Goal: Complete application form: Complete application form

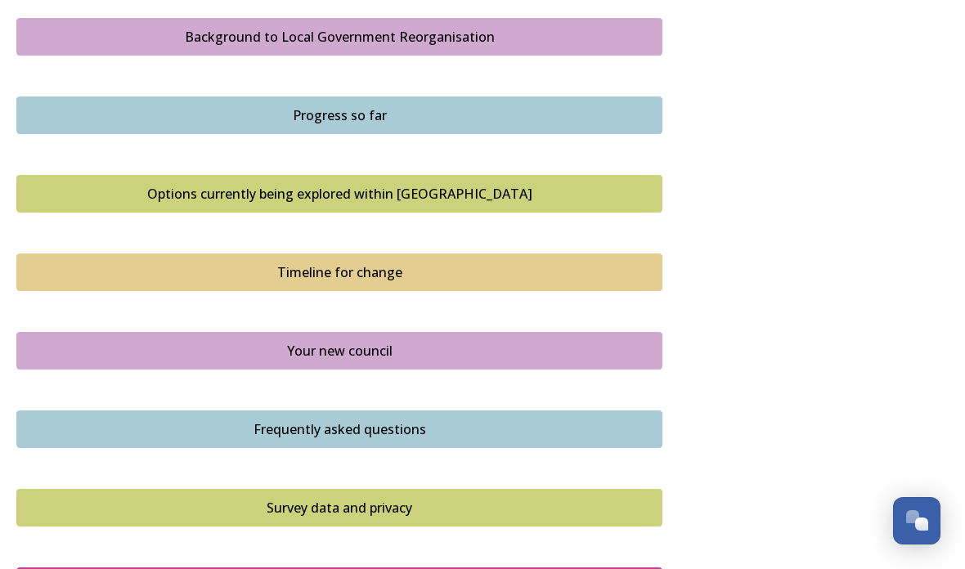
scroll to position [987, 0]
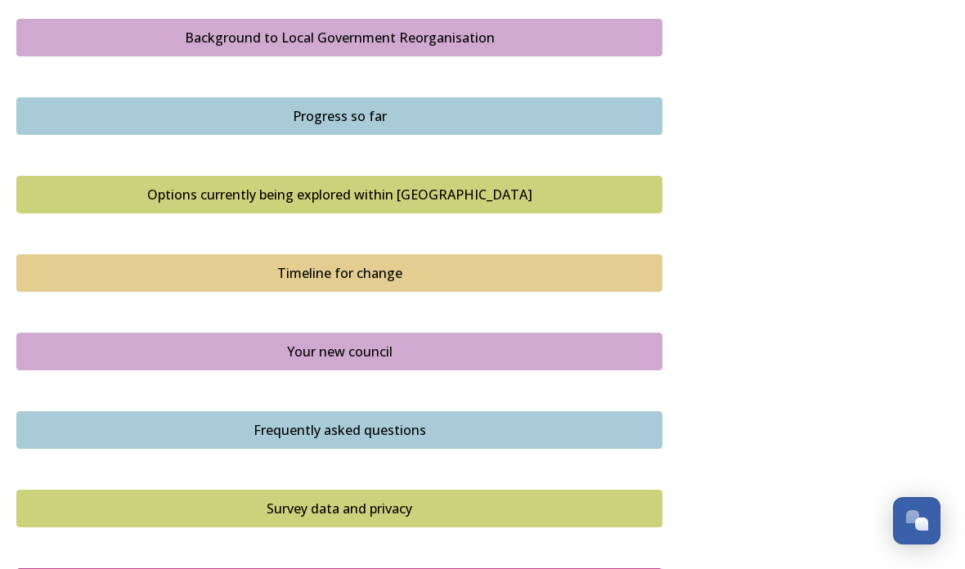
click at [605, 263] on div "Timeline for change" at bounding box center [339, 273] width 628 height 20
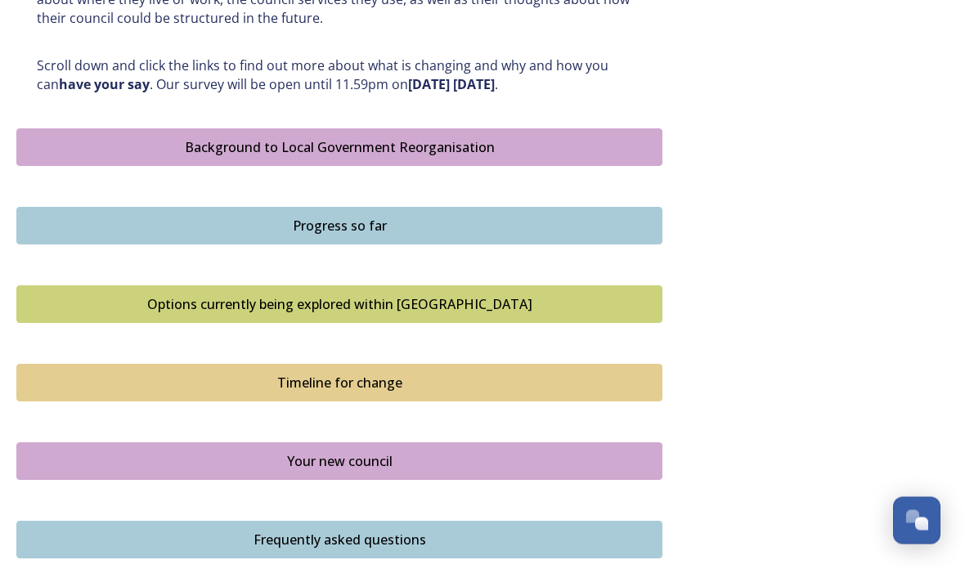
scroll to position [878, 0]
click at [625, 299] on div "Options currently being explored within [GEOGRAPHIC_DATA]" at bounding box center [339, 304] width 628 height 20
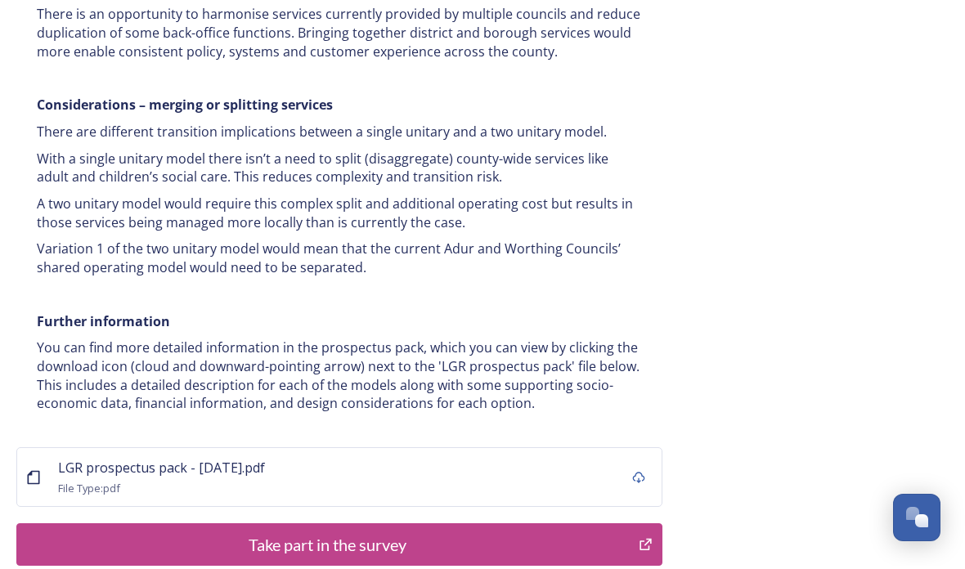
scroll to position [3295, 0]
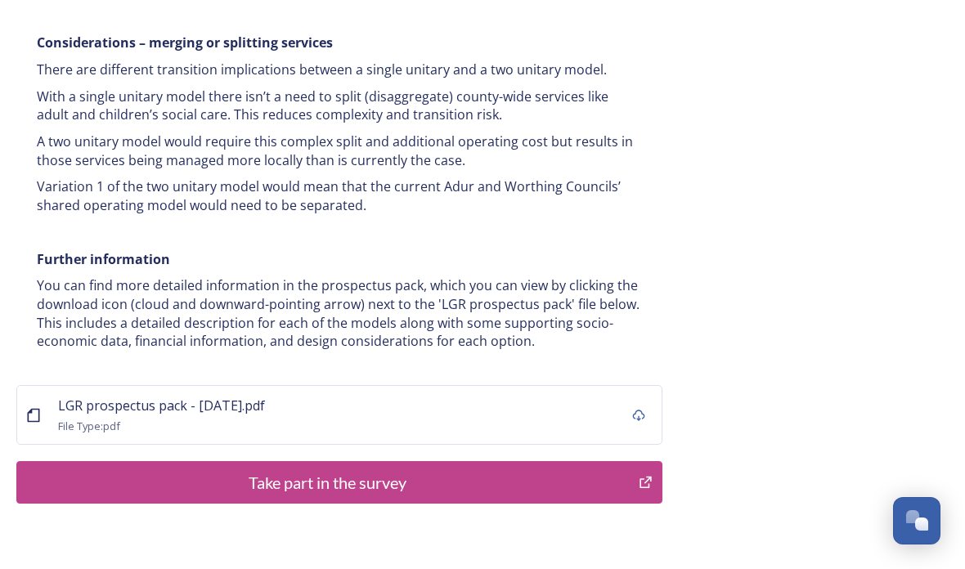
click at [580, 470] on div "Take part in the survey" at bounding box center [327, 482] width 604 height 25
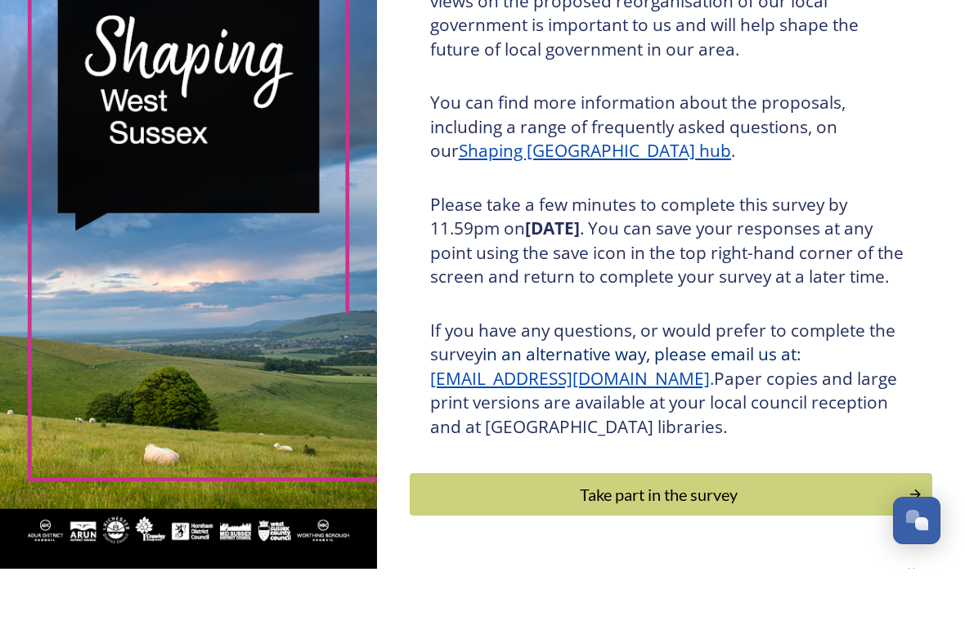
scroll to position [141, 0]
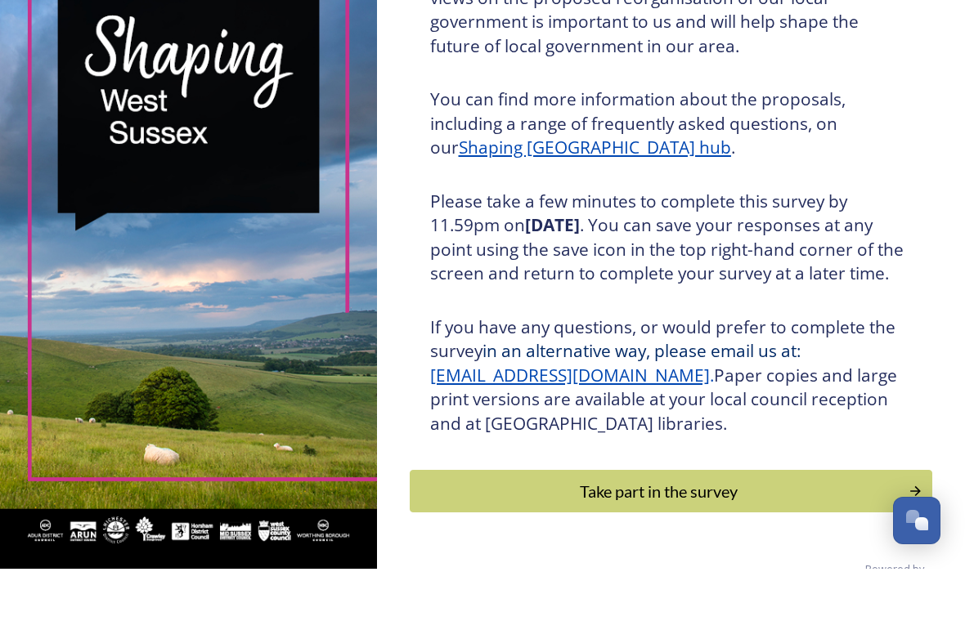
click at [791, 540] on div "Take part in the survey" at bounding box center [659, 552] width 481 height 25
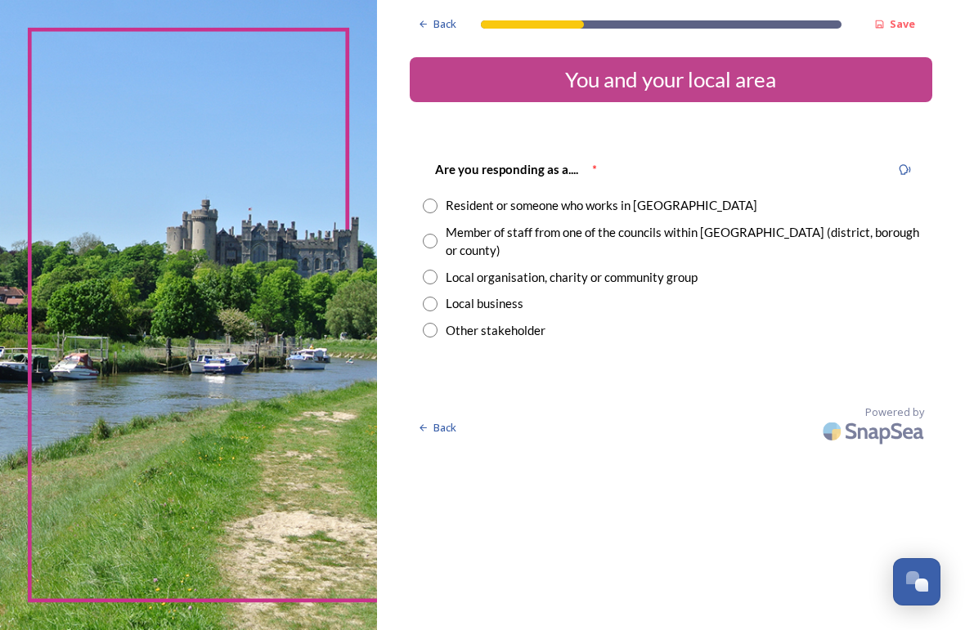
click at [437, 201] on input "radio" at bounding box center [430, 206] width 15 height 15
radio input "true"
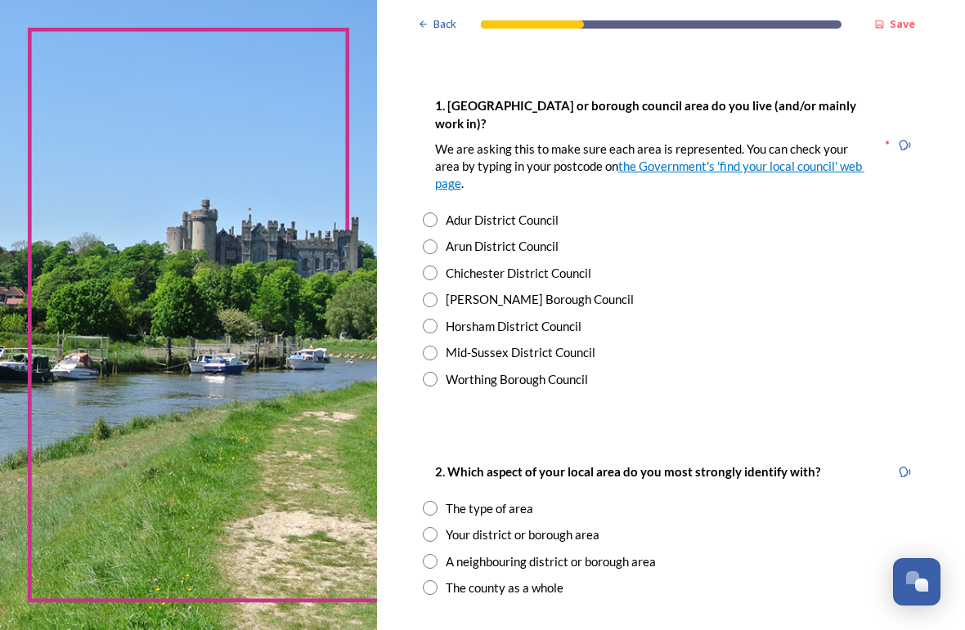
scroll to position [317, 0]
click at [437, 372] on input "radio" at bounding box center [430, 379] width 15 height 15
radio input "true"
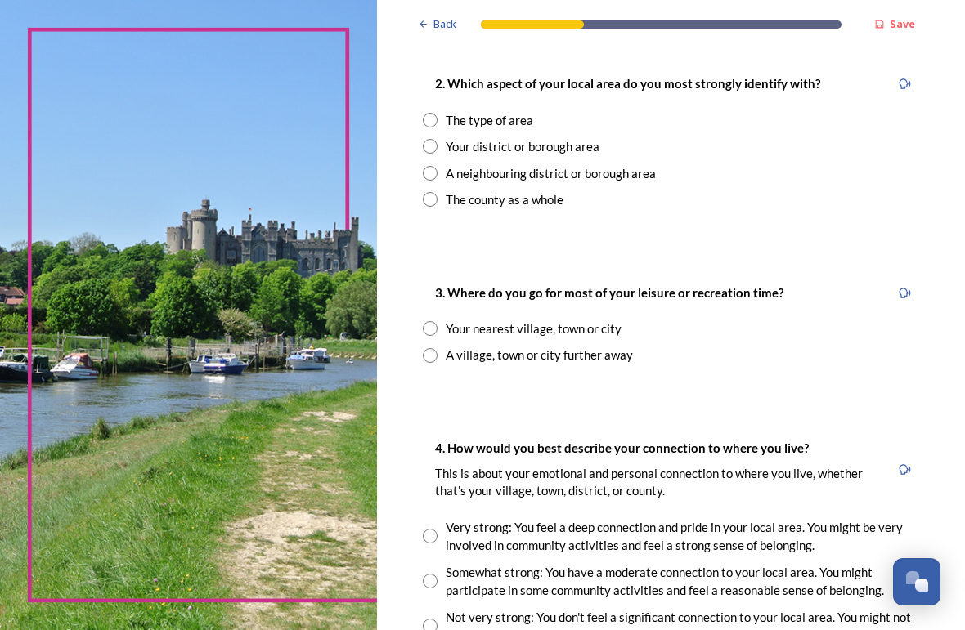
scroll to position [705, 0]
click at [437, 348] on input "radio" at bounding box center [430, 355] width 15 height 15
radio input "true"
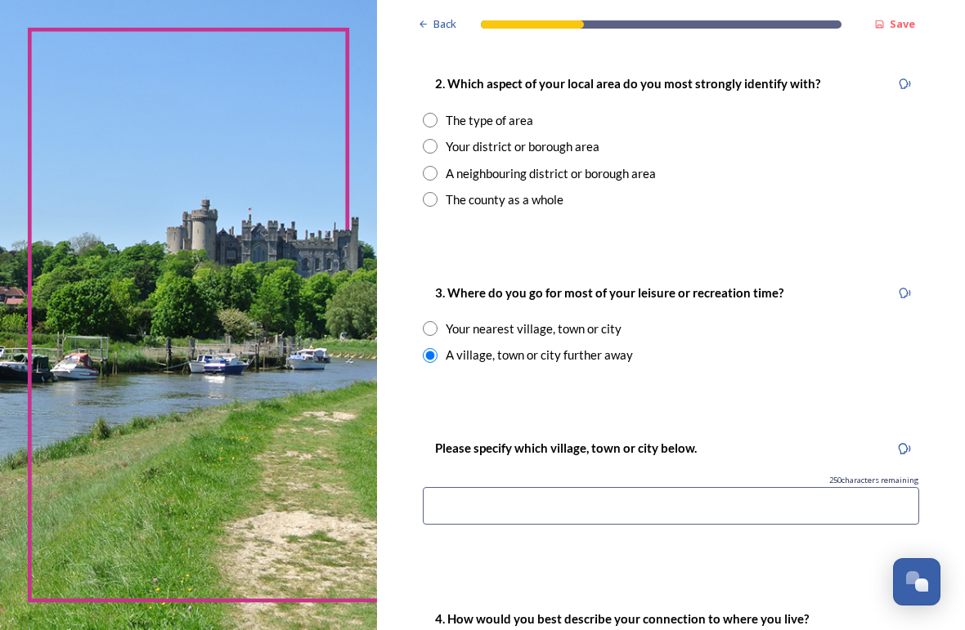
click at [437, 166] on input "radio" at bounding box center [430, 173] width 15 height 15
radio input "true"
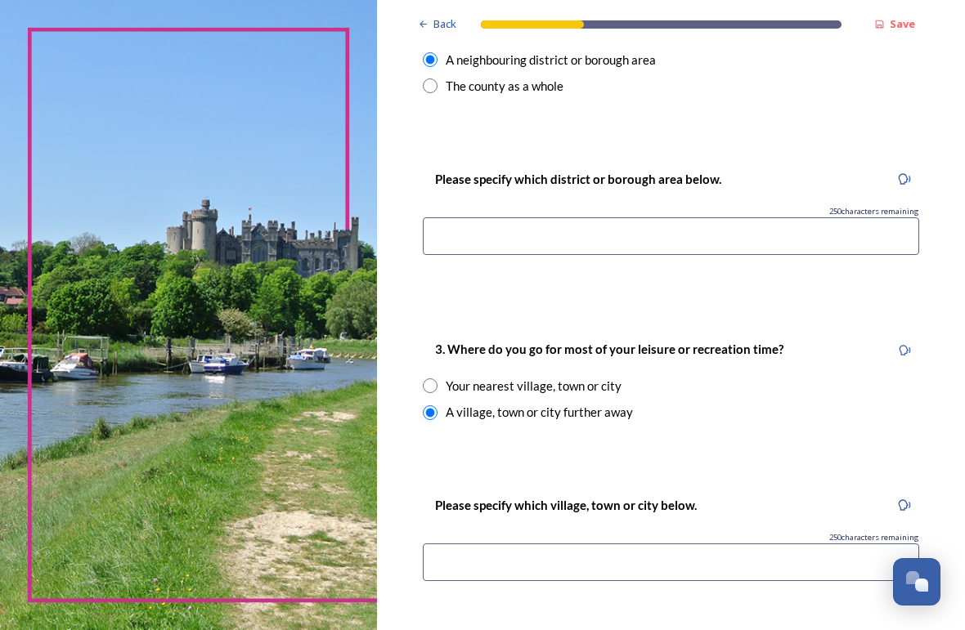
click at [640, 217] on input at bounding box center [671, 236] width 496 height 38
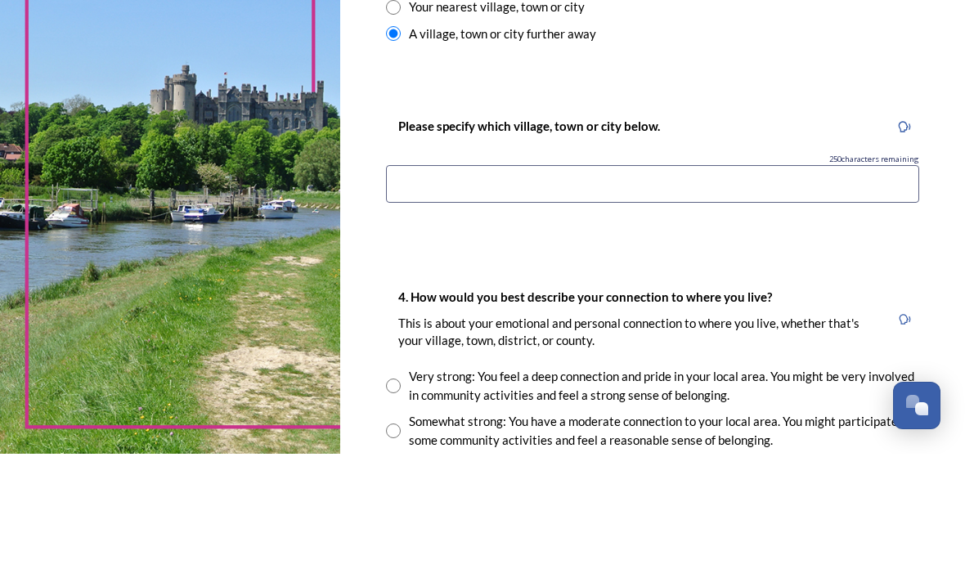
scroll to position [1065, 0]
type input "Coastal councils"
click at [625, 280] on input at bounding box center [652, 299] width 533 height 38
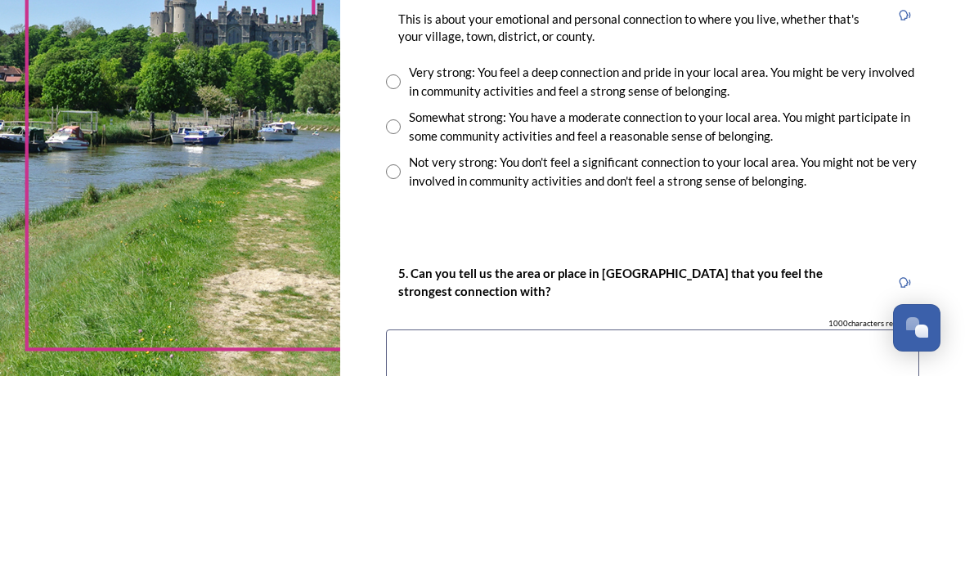
scroll to position [1277, 0]
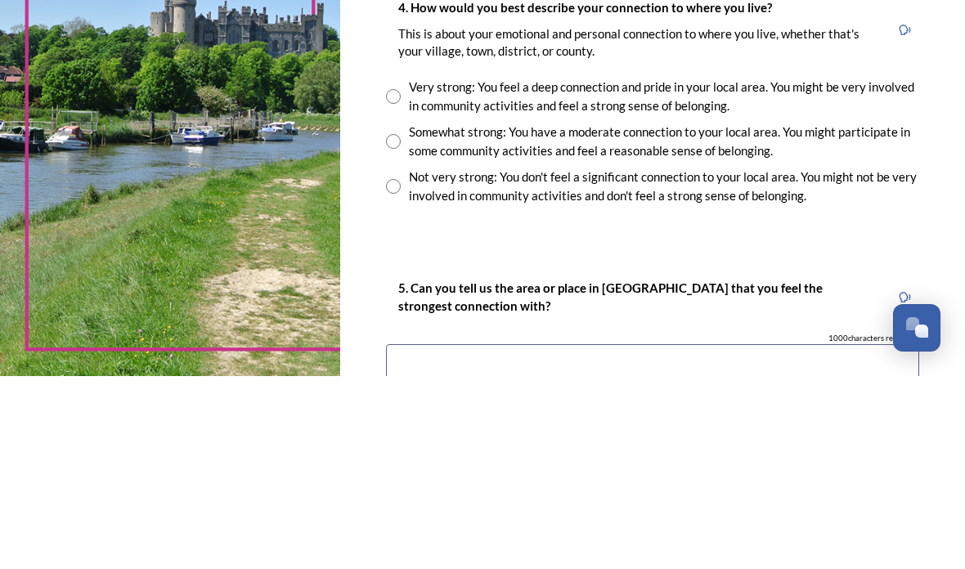
type input "Horsham"
click at [401, 327] on input "radio" at bounding box center [393, 334] width 15 height 15
radio input "true"
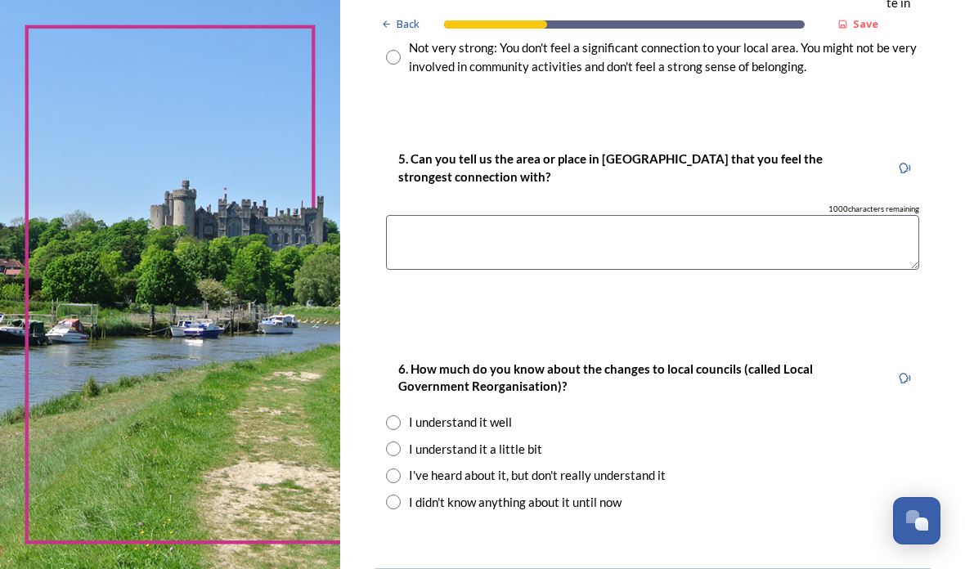
scroll to position [1601, 0]
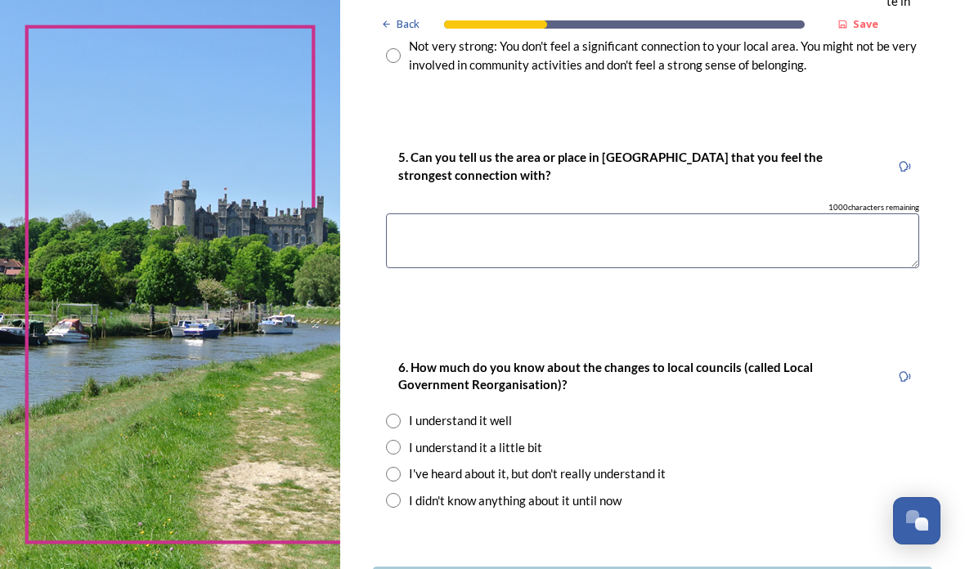
click at [680, 213] on textarea at bounding box center [652, 240] width 533 height 55
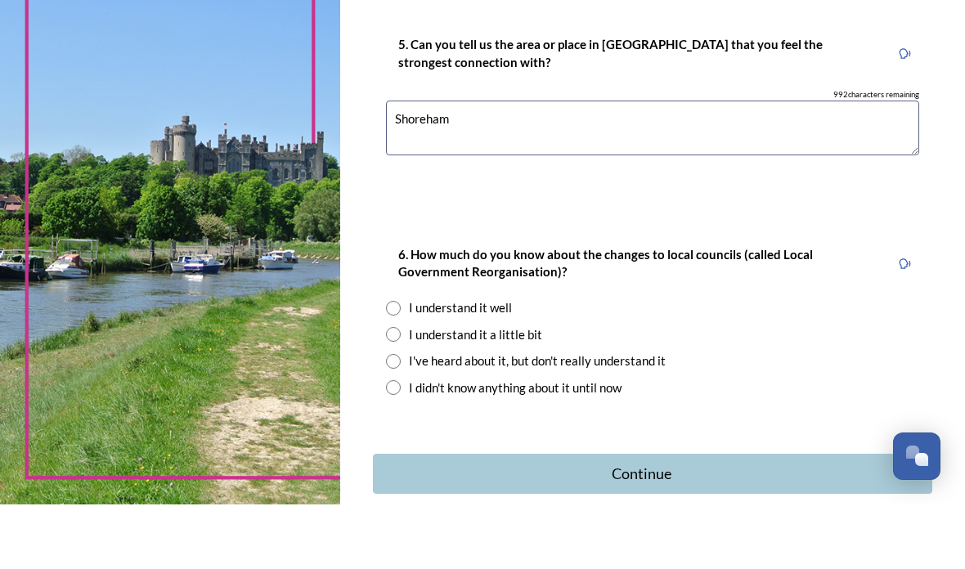
scroll to position [1648, 0]
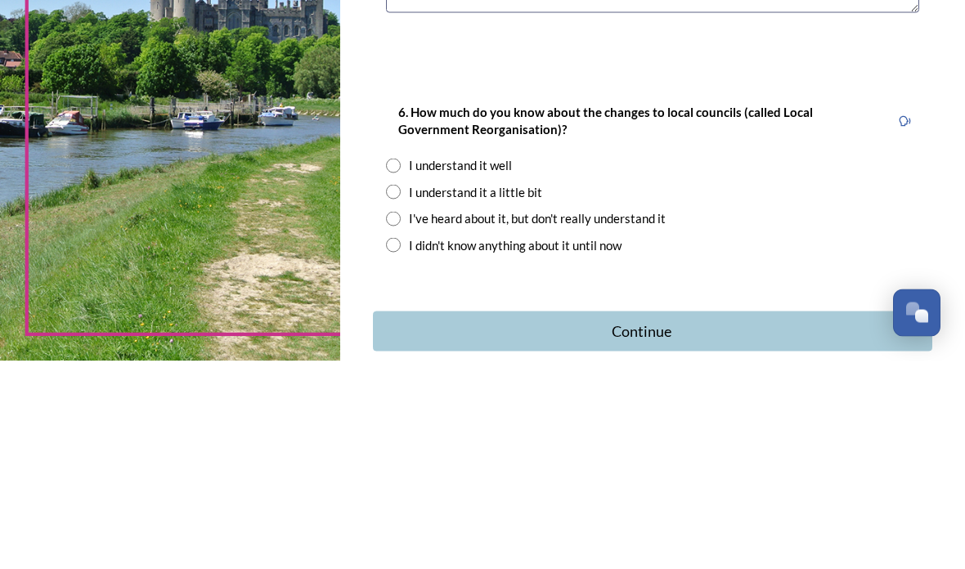
type textarea "Shoreham"
click at [401, 366] on input "radio" at bounding box center [393, 373] width 15 height 15
radio input "true"
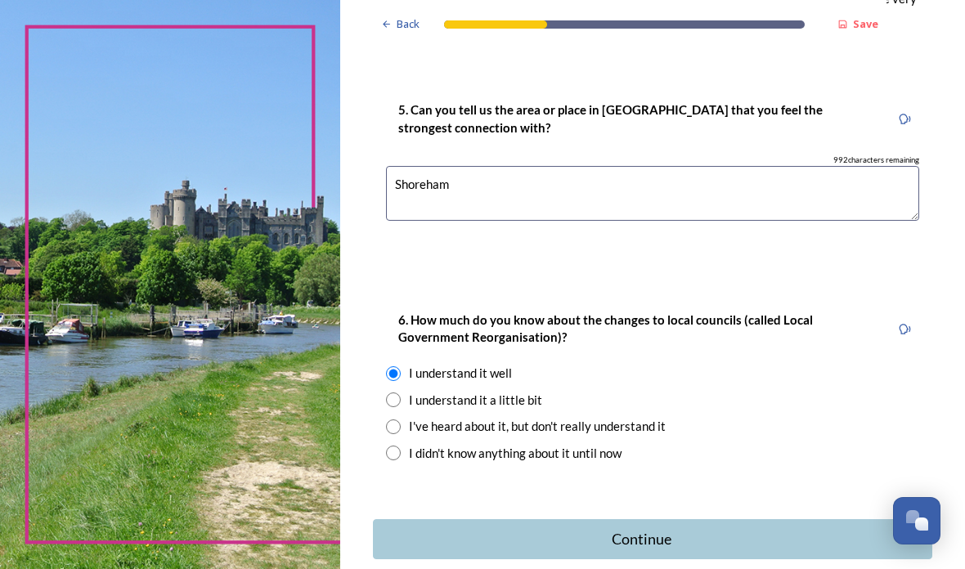
click at [696, 528] on div "Continue" at bounding box center [641, 539] width 519 height 22
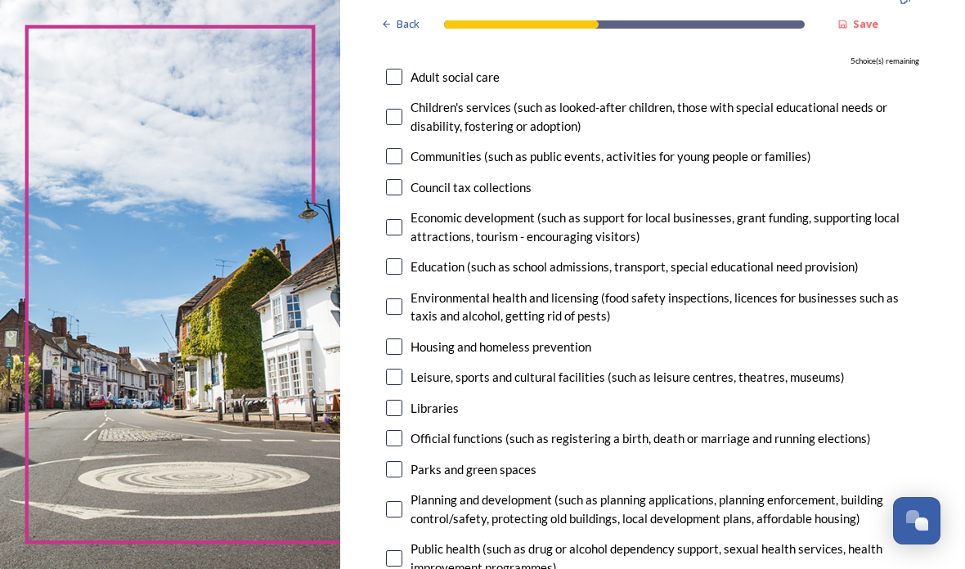
scroll to position [202, 0]
click at [402, 405] on input "checkbox" at bounding box center [394, 407] width 16 height 16
checkbox input "true"
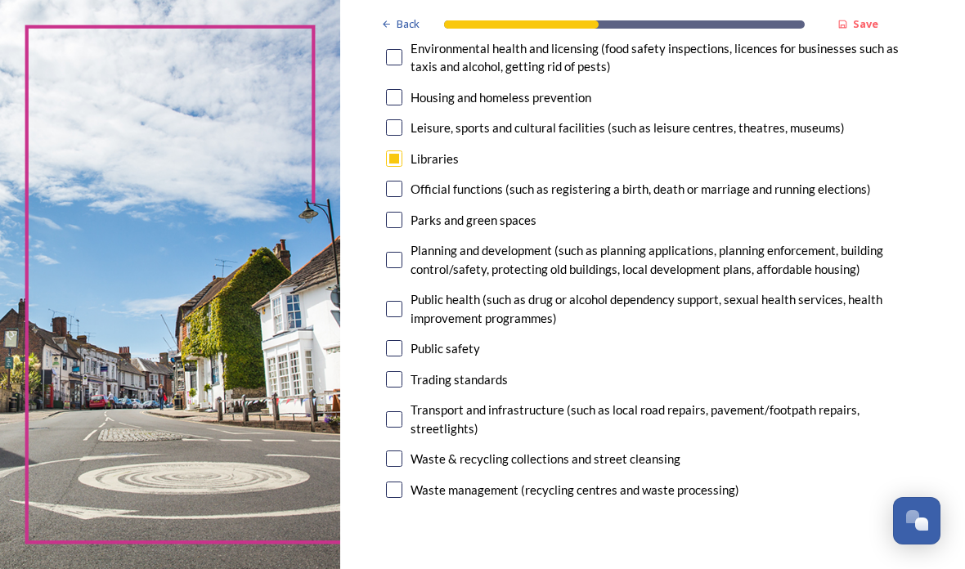
scroll to position [453, 0]
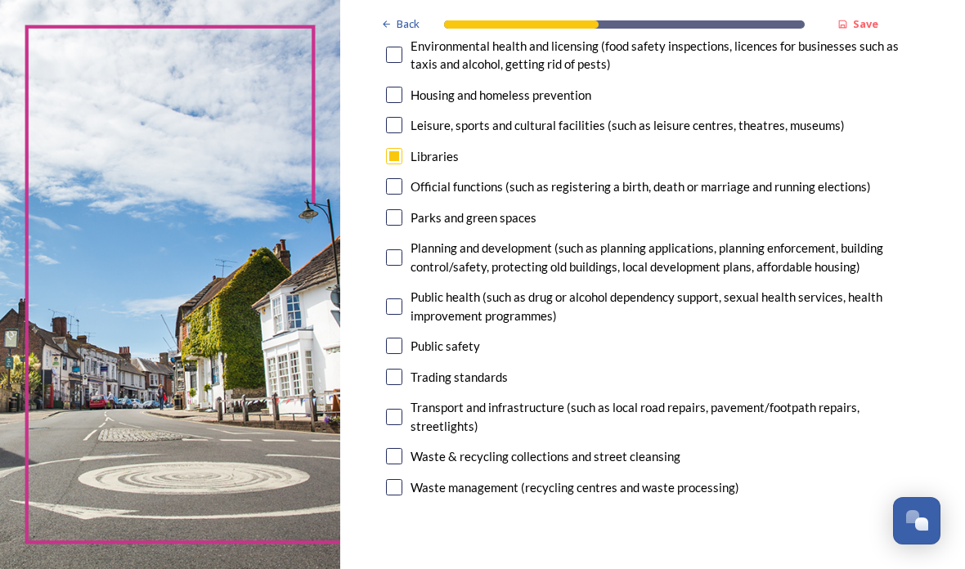
click at [402, 490] on input "checkbox" at bounding box center [394, 487] width 16 height 16
checkbox input "true"
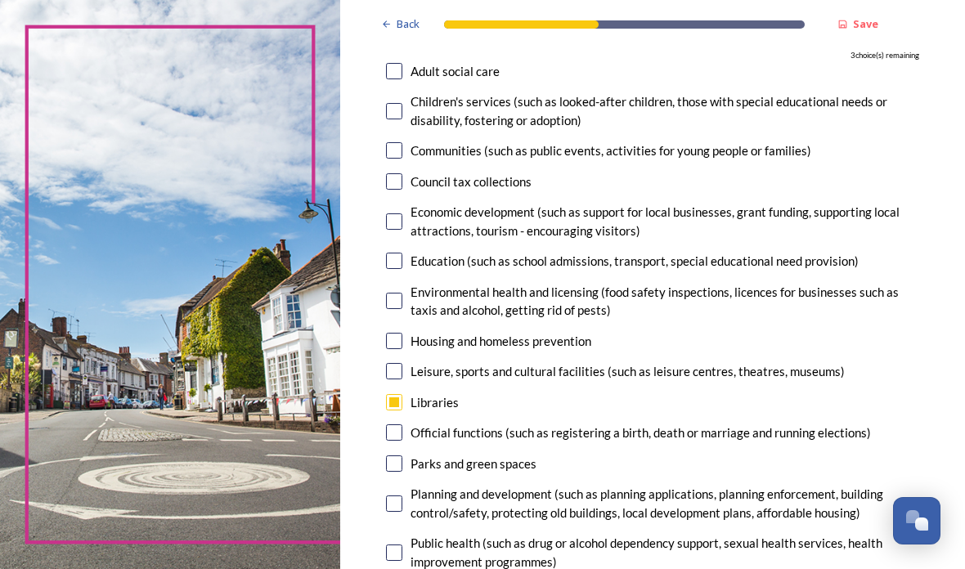
scroll to position [200, 0]
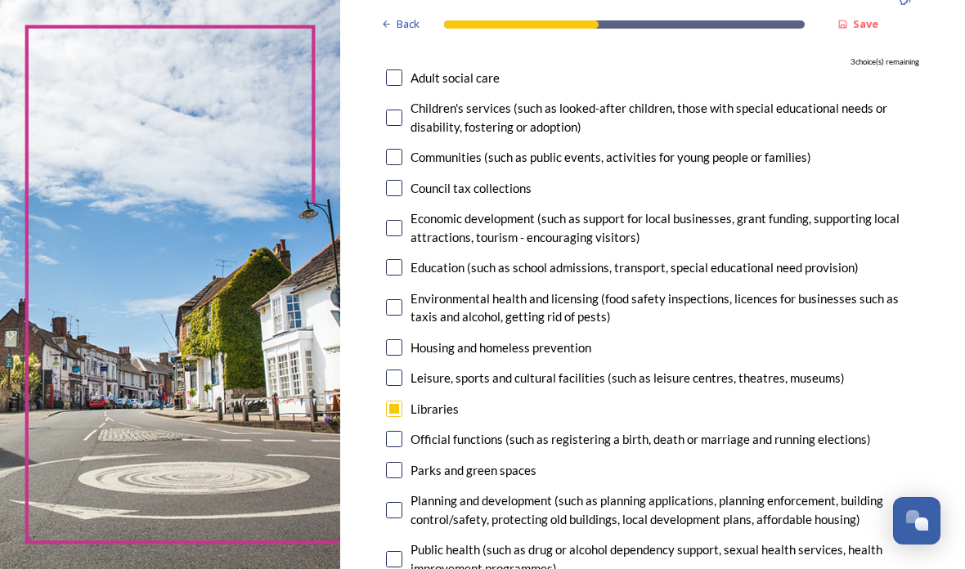
click at [402, 123] on input "checkbox" at bounding box center [394, 118] width 16 height 16
checkbox input "true"
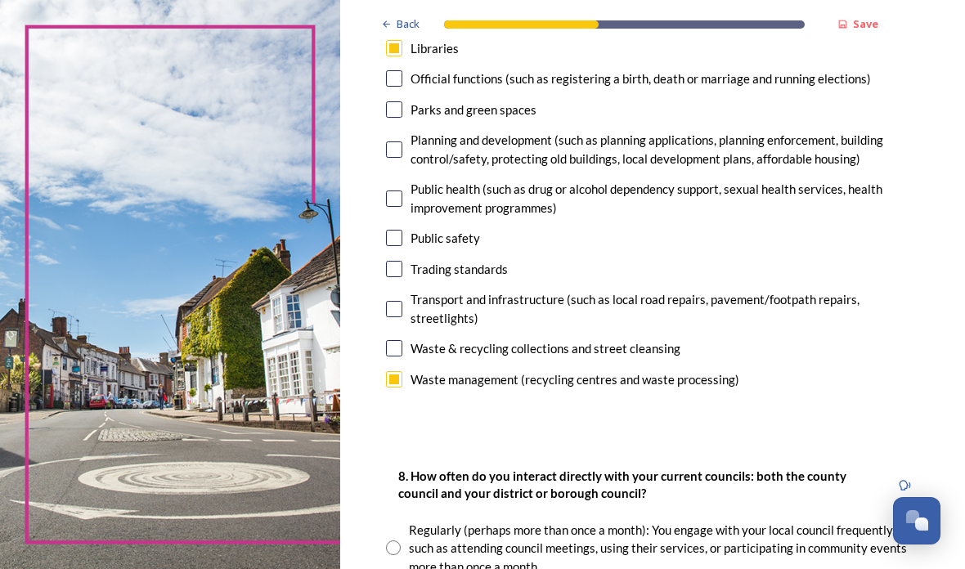
scroll to position [561, 0]
click at [402, 105] on input "checkbox" at bounding box center [394, 109] width 16 height 16
checkbox input "true"
click at [402, 356] on input "checkbox" at bounding box center [394, 348] width 16 height 16
checkbox input "true"
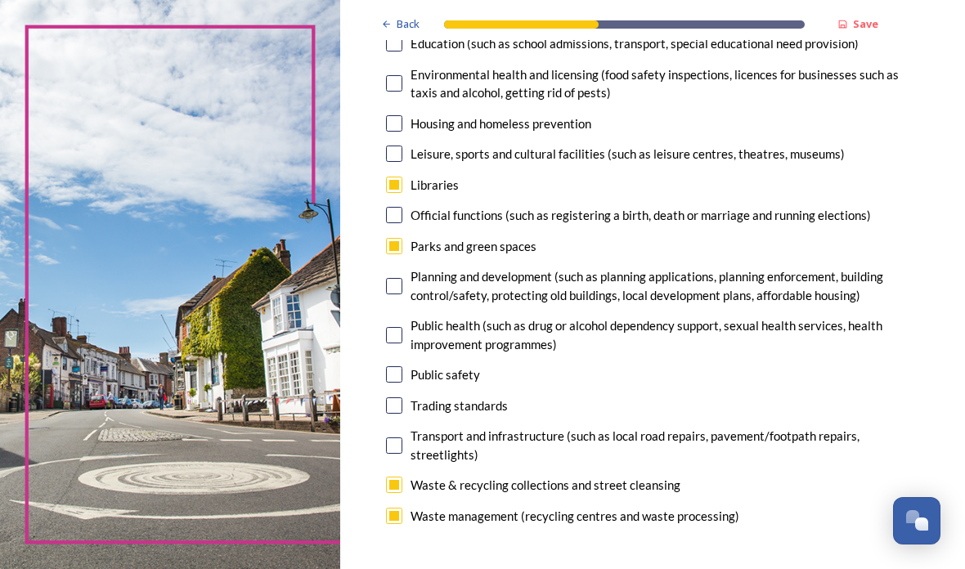
scroll to position [427, 0]
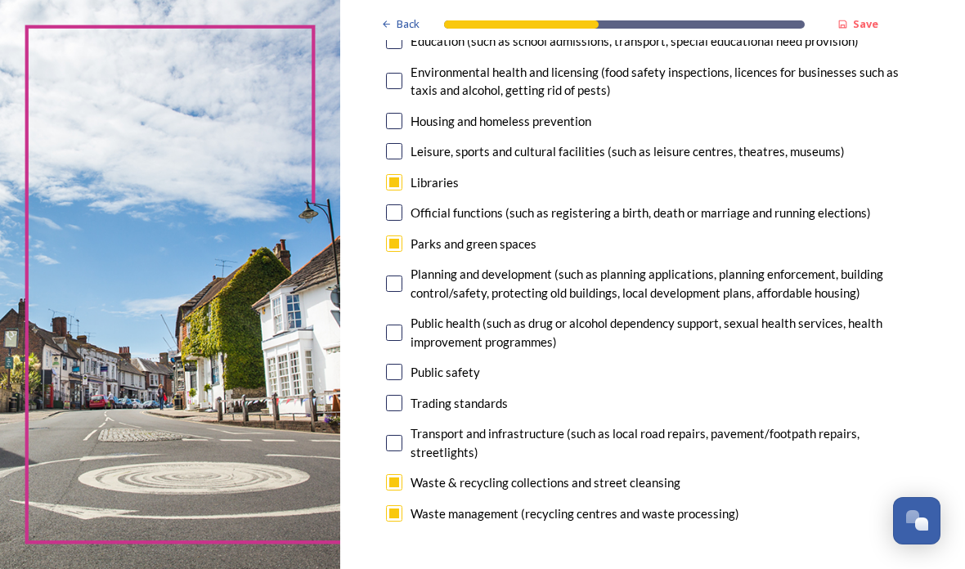
click at [451, 235] on div "Parks and green spaces" at bounding box center [652, 244] width 533 height 19
checkbox input "false"
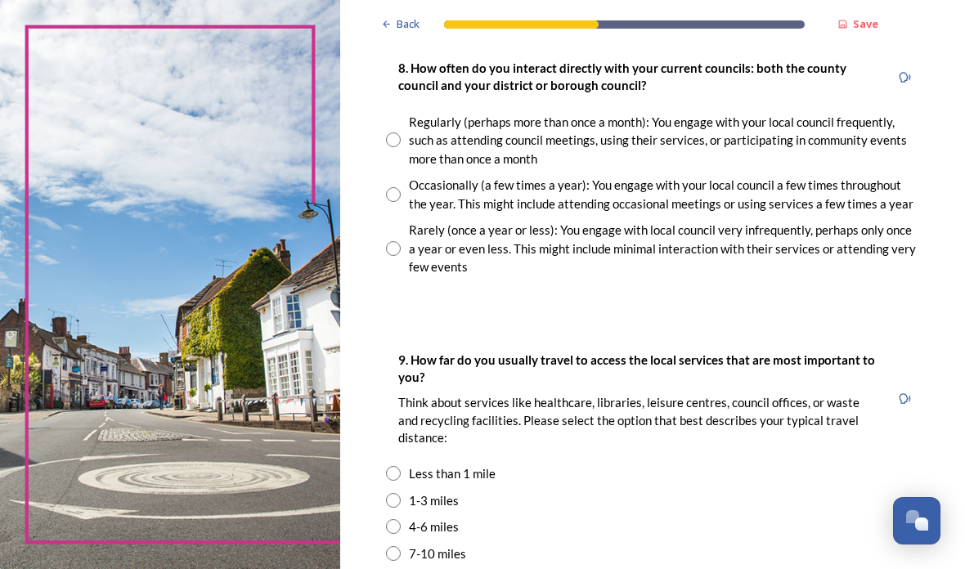
scroll to position [969, 0]
click at [401, 202] on input "radio" at bounding box center [393, 194] width 15 height 15
radio input "true"
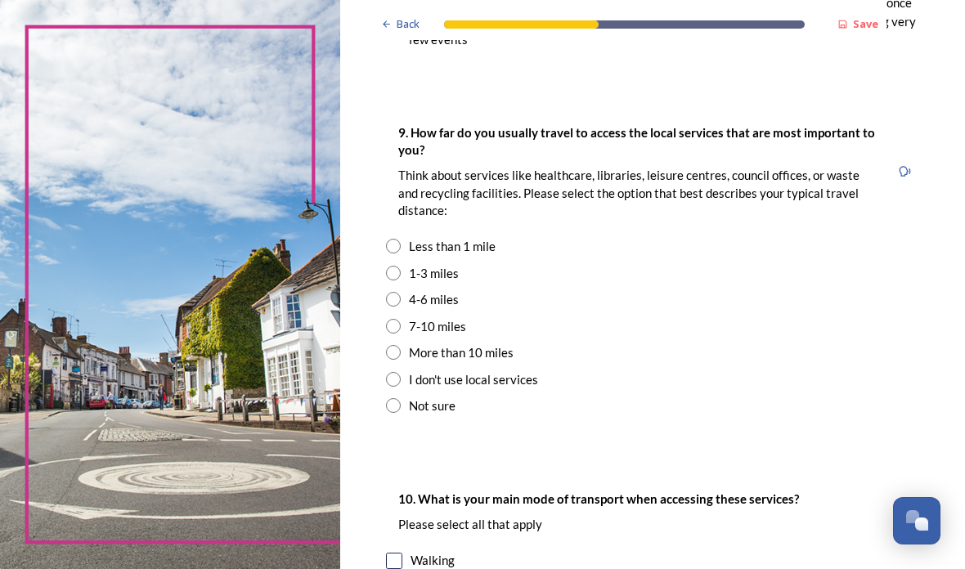
scroll to position [1196, 0]
click at [401, 253] on input "radio" at bounding box center [393, 246] width 15 height 15
radio input "true"
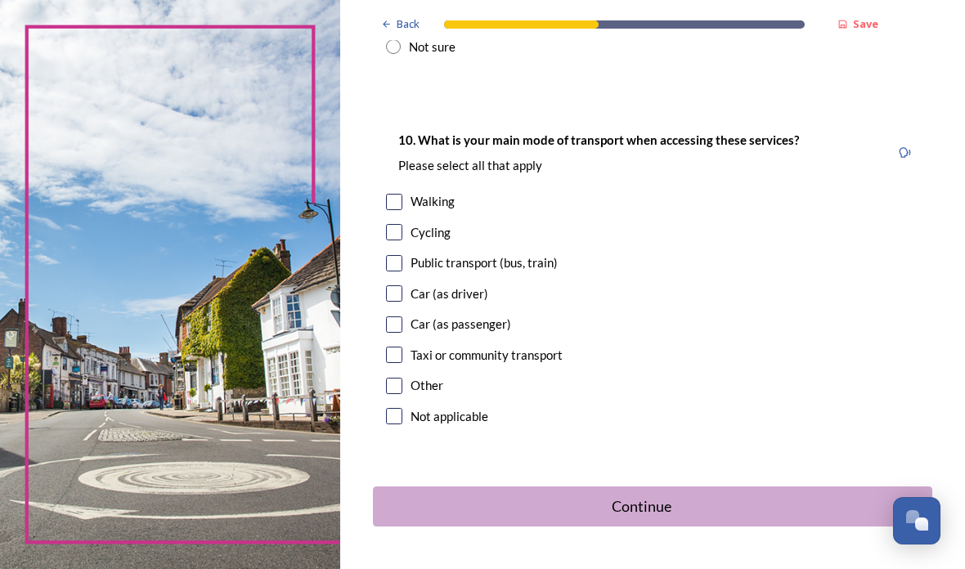
scroll to position [1554, 0]
click at [402, 211] on input "checkbox" at bounding box center [394, 203] width 16 height 16
checkbox input "true"
click at [801, 518] on div "Continue" at bounding box center [641, 507] width 519 height 22
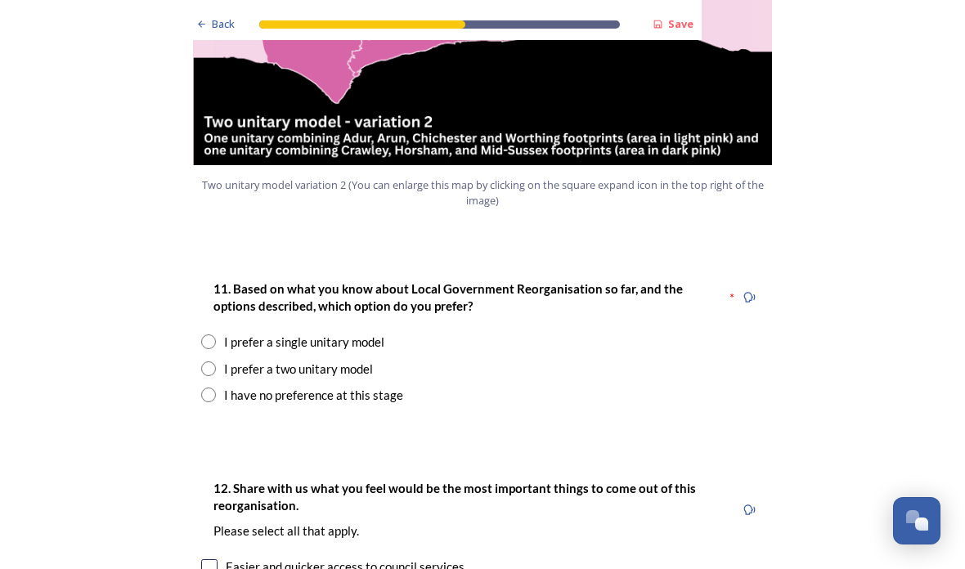
scroll to position [2008, 0]
click at [221, 360] on div "I prefer a two unitary model" at bounding box center [482, 369] width 562 height 19
radio input "true"
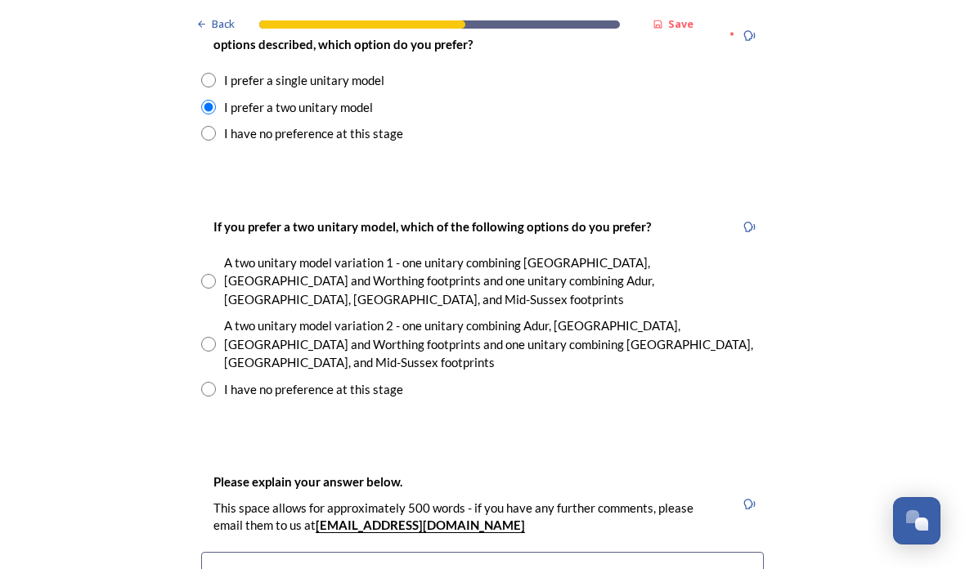
scroll to position [2270, 0]
click at [214, 274] on input "radio" at bounding box center [208, 281] width 15 height 15
radio input "true"
click at [204, 337] on input "radio" at bounding box center [208, 344] width 15 height 15
radio input "true"
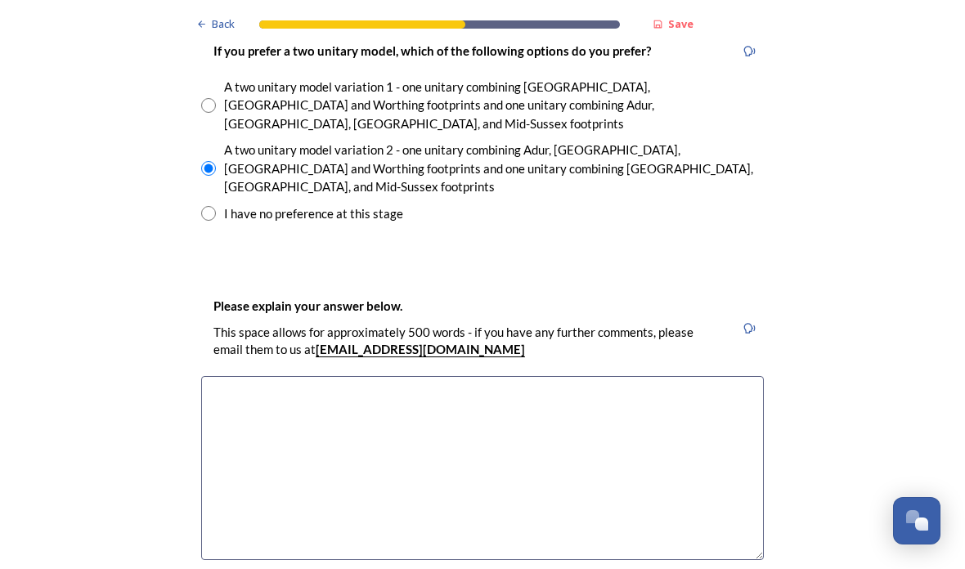
scroll to position [2446, 0]
click at [256, 376] on textarea at bounding box center [482, 468] width 562 height 184
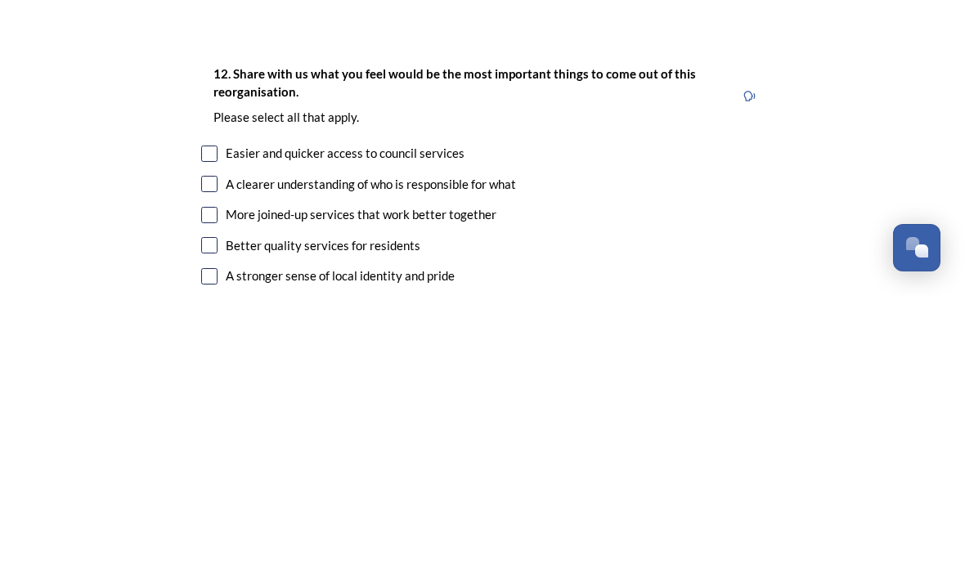
scroll to position [2757, 0]
type textarea "The coastal councils have similar attributes and difficulties therefore mutuall…"
click at [208, 510] on input "checkbox" at bounding box center [209, 518] width 16 height 16
checkbox input "true"
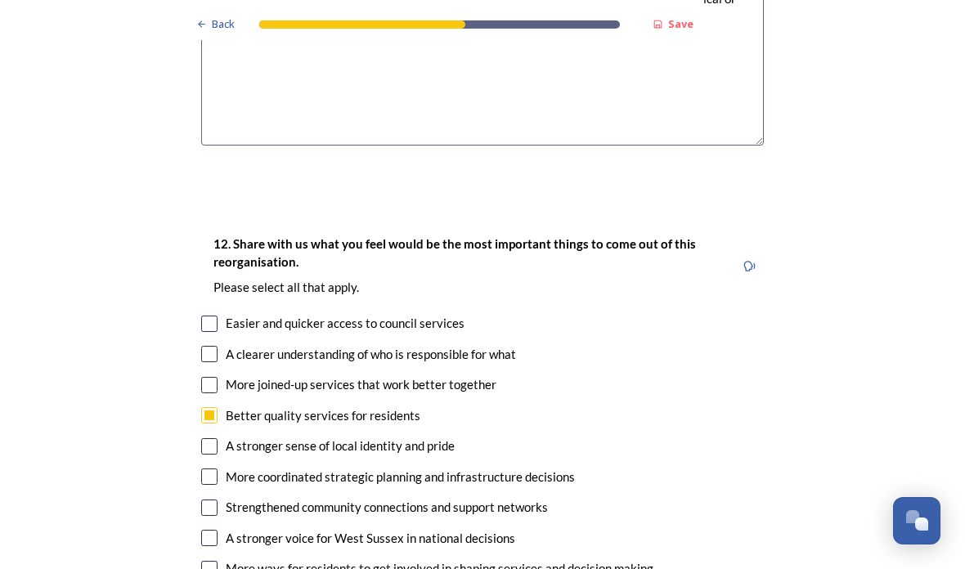
scroll to position [2860, 0]
click at [215, 316] on input "checkbox" at bounding box center [209, 324] width 16 height 16
checkbox input "true"
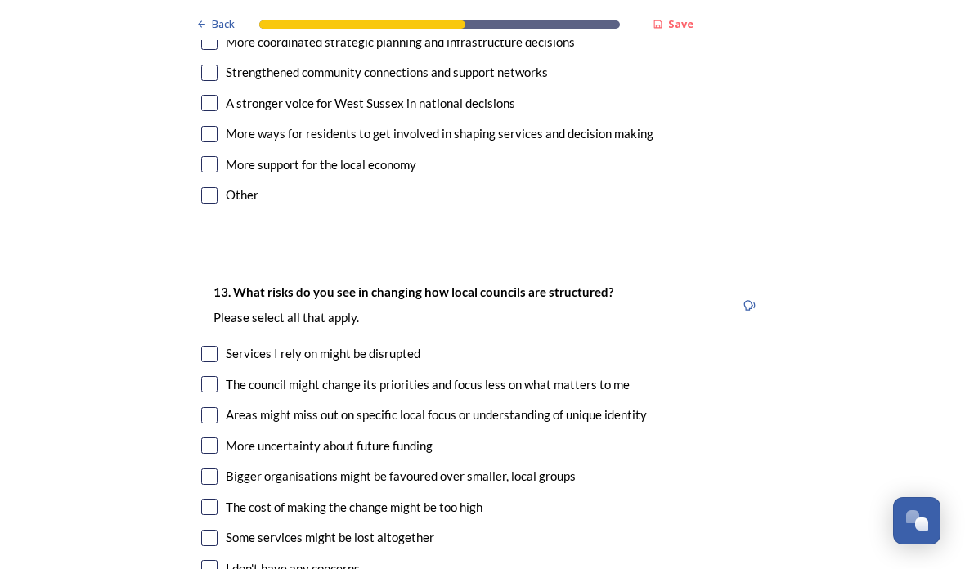
scroll to position [3296, 0]
click at [216, 375] on input "checkbox" at bounding box center [209, 383] width 16 height 16
checkbox input "true"
click at [217, 468] on input "checkbox" at bounding box center [209, 476] width 16 height 16
checkbox input "true"
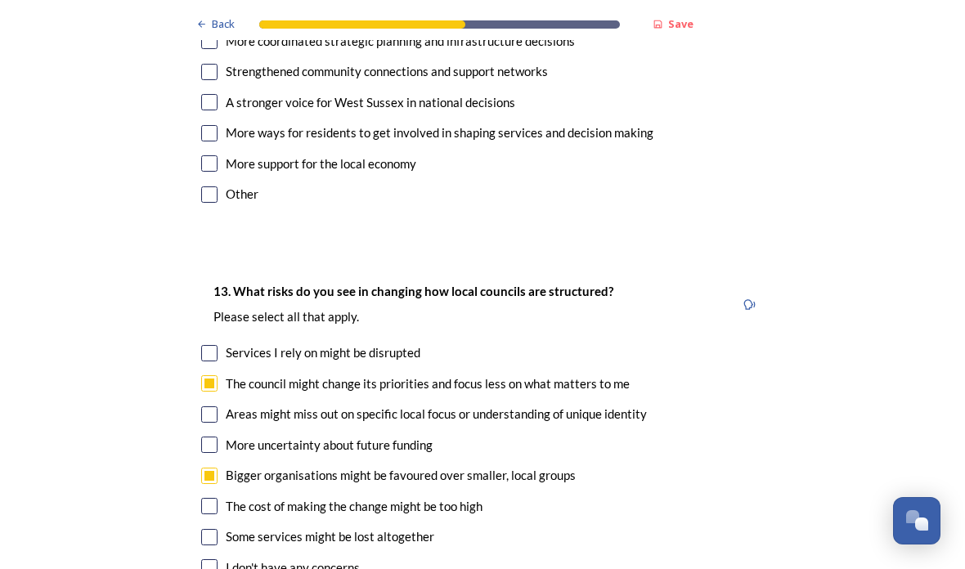
click at [213, 529] on input "checkbox" at bounding box center [209, 537] width 16 height 16
checkbox input "true"
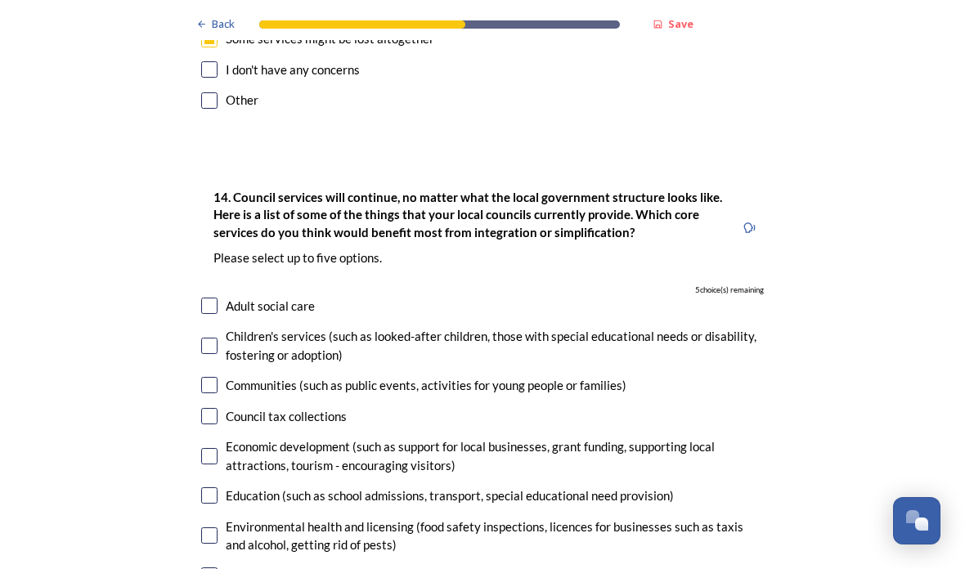
scroll to position [3795, 0]
click at [226, 406] on div "Council tax collections" at bounding box center [286, 415] width 121 height 19
checkbox input "true"
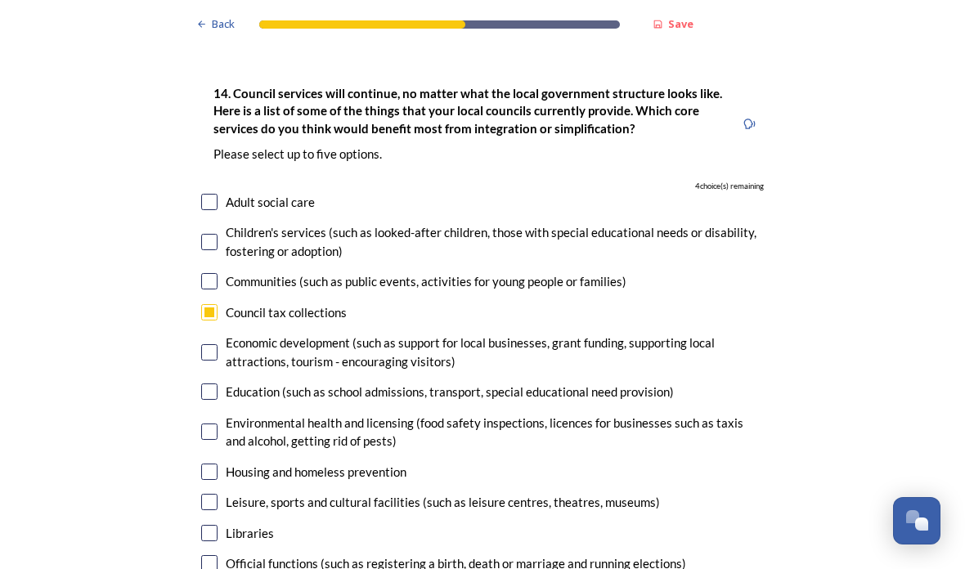
scroll to position [3898, 0]
click at [207, 525] on input "checkbox" at bounding box center [209, 533] width 16 height 16
checkbox input "true"
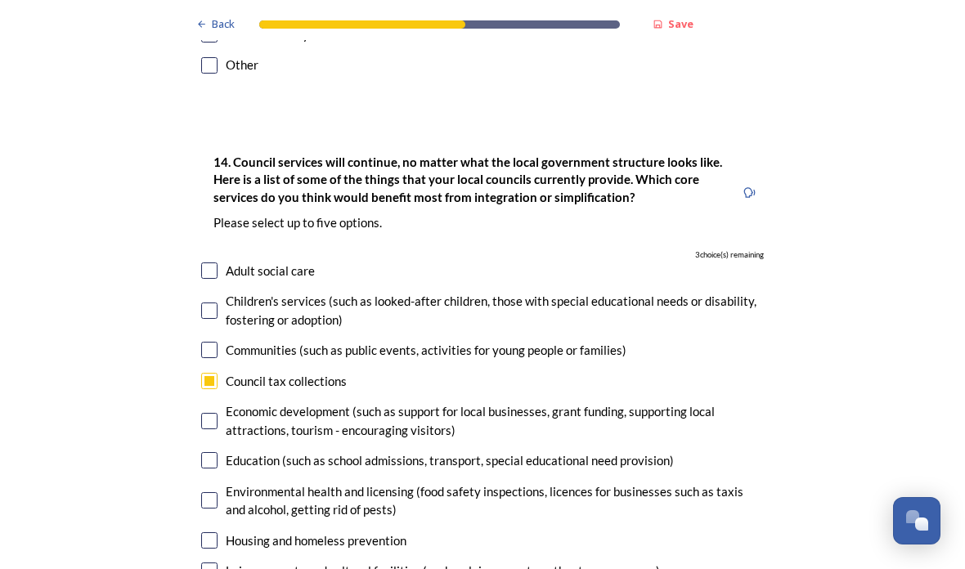
scroll to position [3831, 0]
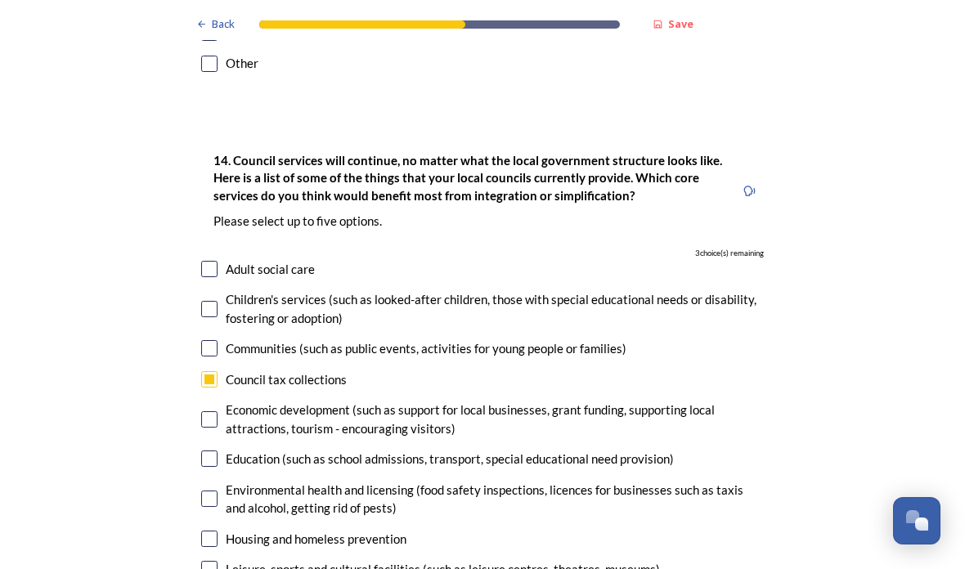
click at [208, 450] on input "checkbox" at bounding box center [209, 458] width 16 height 16
checkbox input "true"
click at [212, 490] on input "checkbox" at bounding box center [209, 498] width 16 height 16
checkbox input "true"
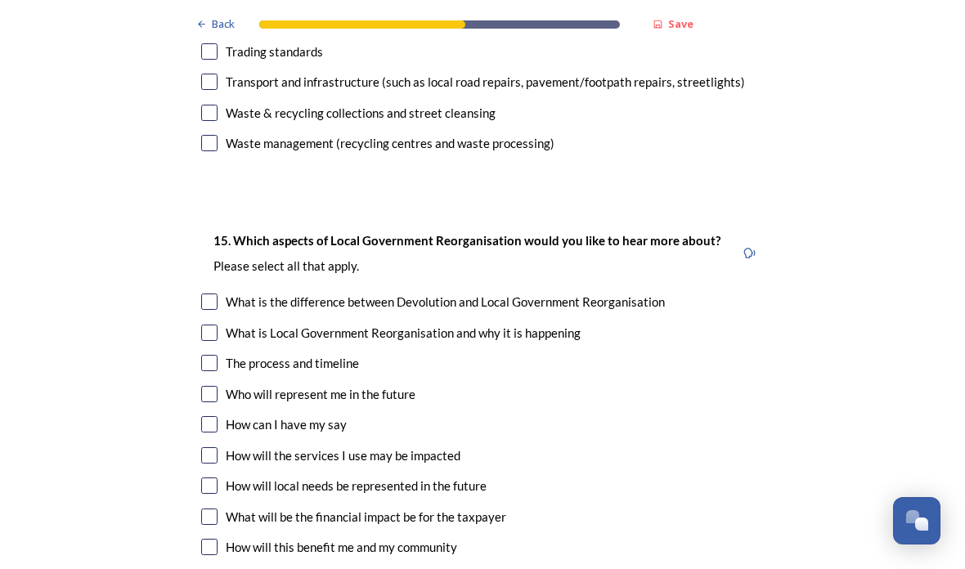
scroll to position [4602, 0]
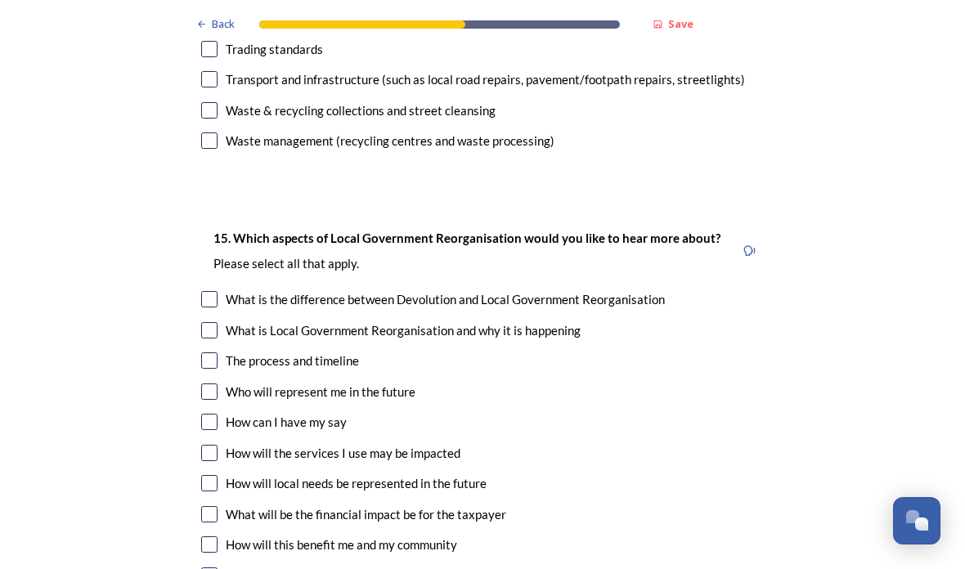
click at [209, 445] on input "checkbox" at bounding box center [209, 453] width 16 height 16
checkbox input "true"
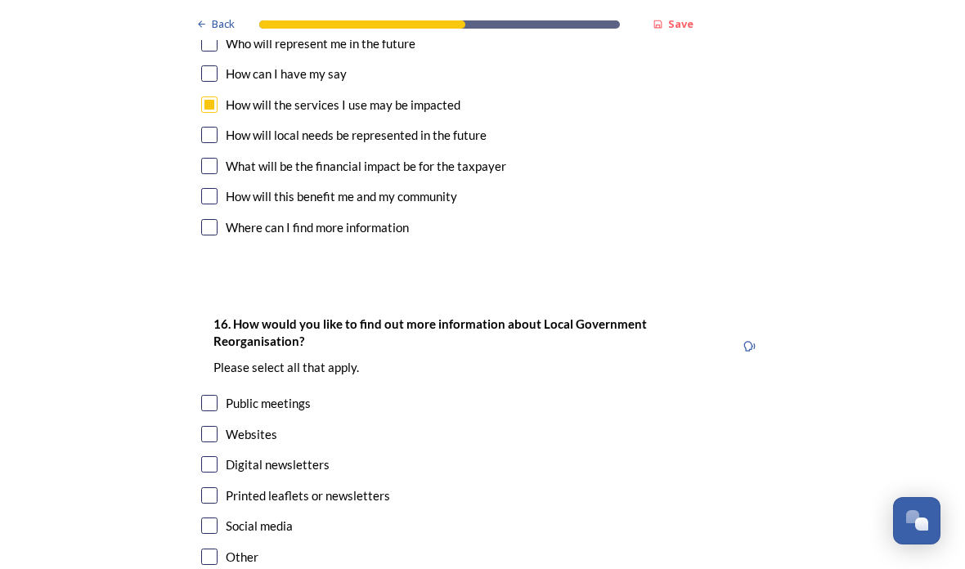
scroll to position [4949, 0]
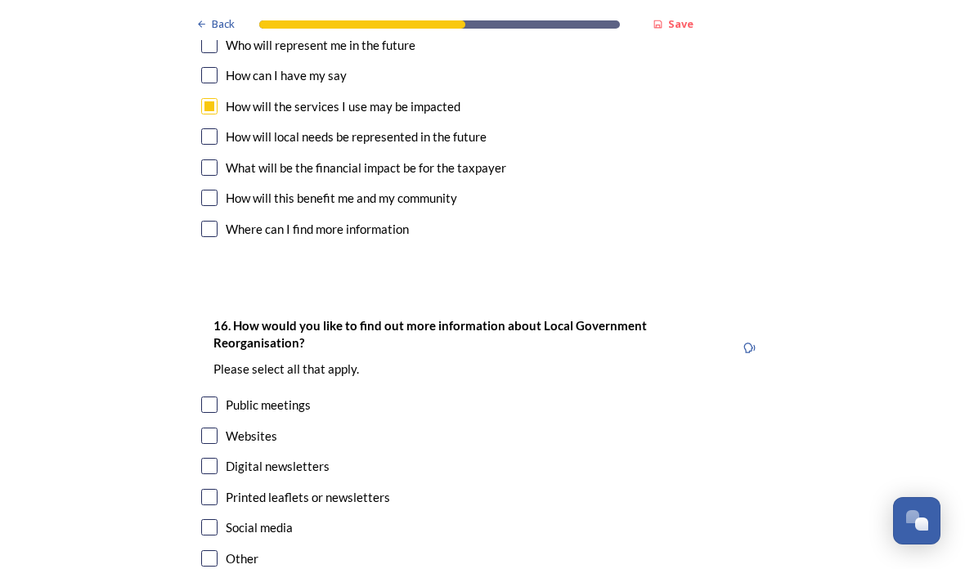
click at [208, 428] on input "checkbox" at bounding box center [209, 436] width 16 height 16
checkbox input "true"
click at [208, 458] on input "checkbox" at bounding box center [209, 466] width 16 height 16
checkbox input "true"
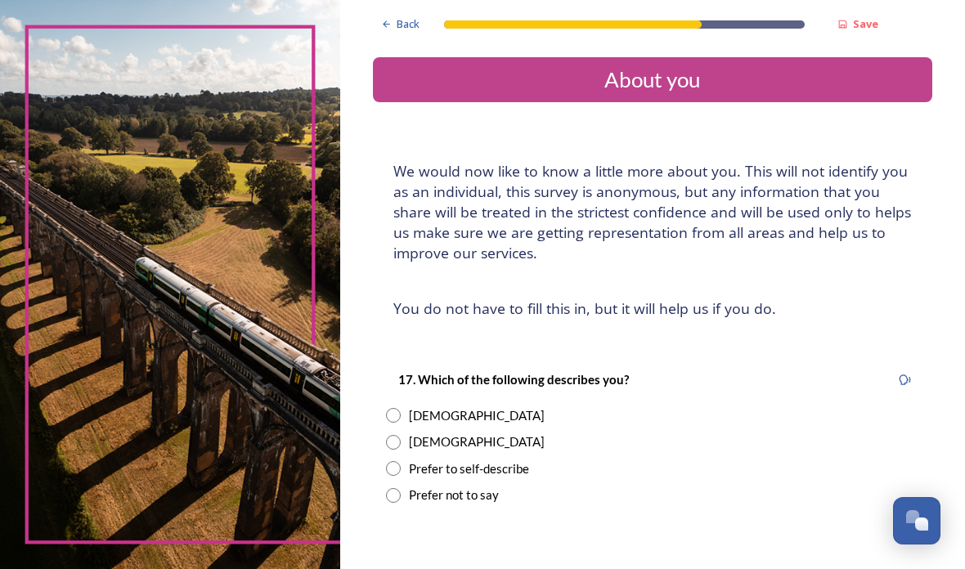
scroll to position [65, 0]
click at [401, 408] on input "radio" at bounding box center [393, 415] width 15 height 15
radio input "true"
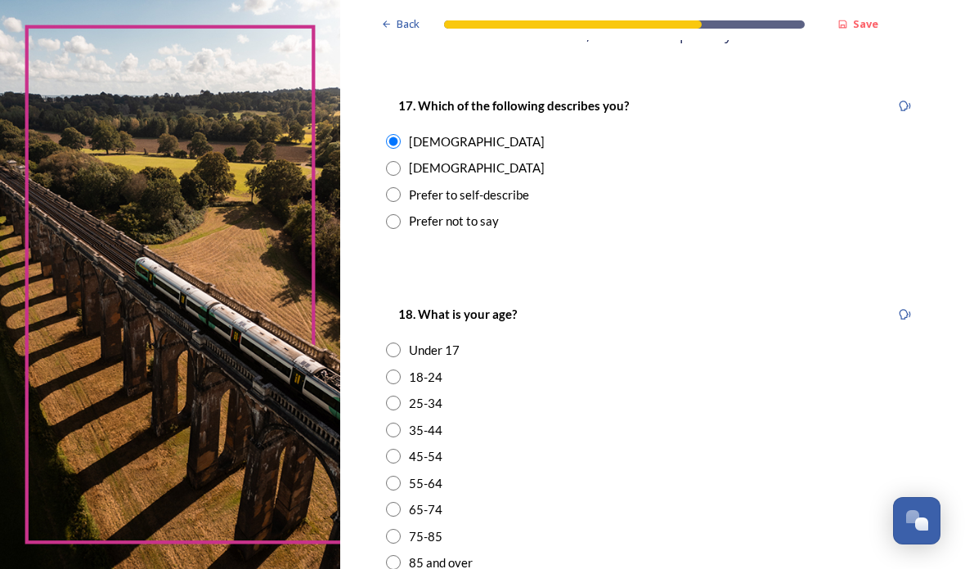
scroll to position [274, 0]
click at [401, 476] on input "radio" at bounding box center [393, 483] width 15 height 15
radio input "true"
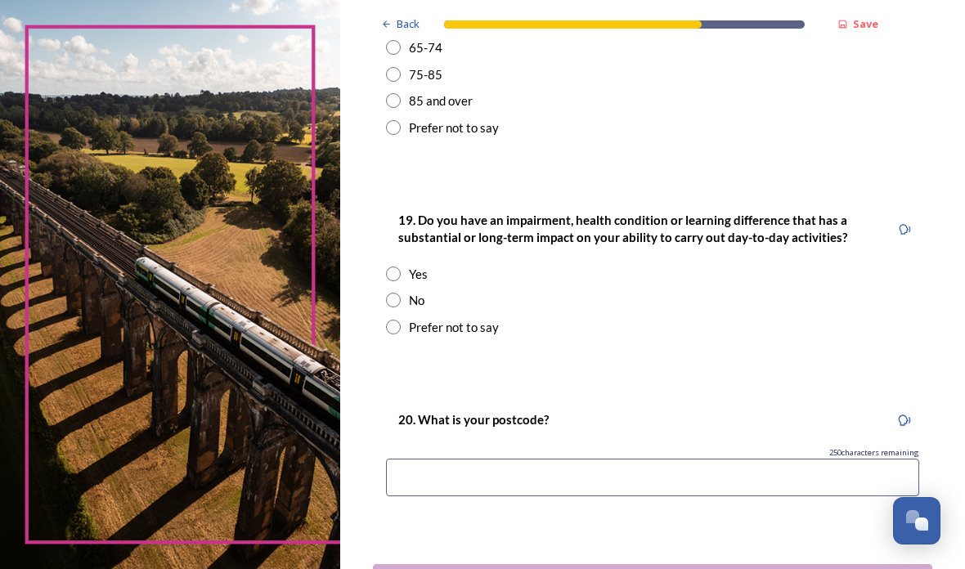
scroll to position [737, 0]
click at [401, 292] on input "radio" at bounding box center [393, 299] width 15 height 15
radio input "true"
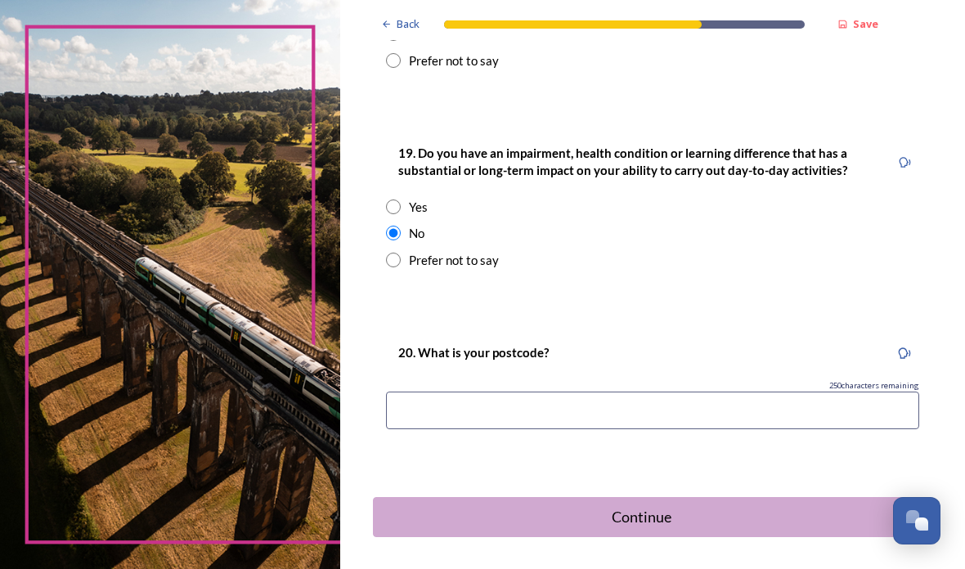
scroll to position [802, 0]
click at [487, 392] on input at bounding box center [652, 411] width 533 height 38
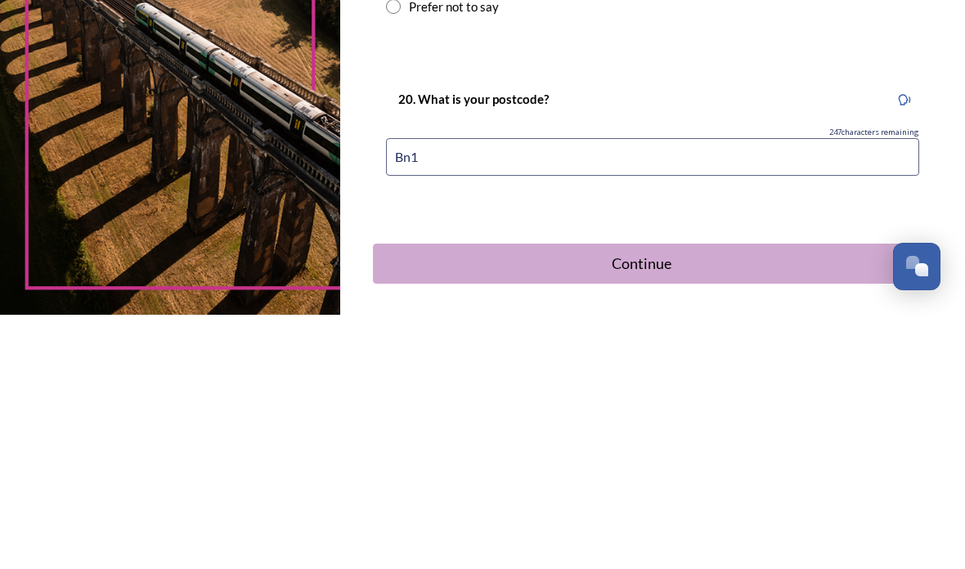
type input "Bn13"
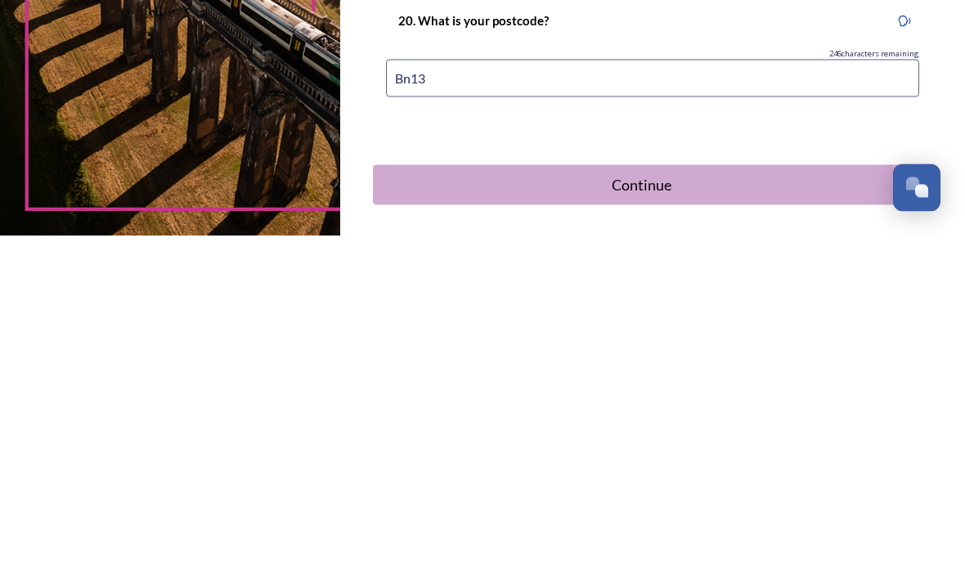
click at [856, 507] on div "Continue" at bounding box center [641, 518] width 519 height 22
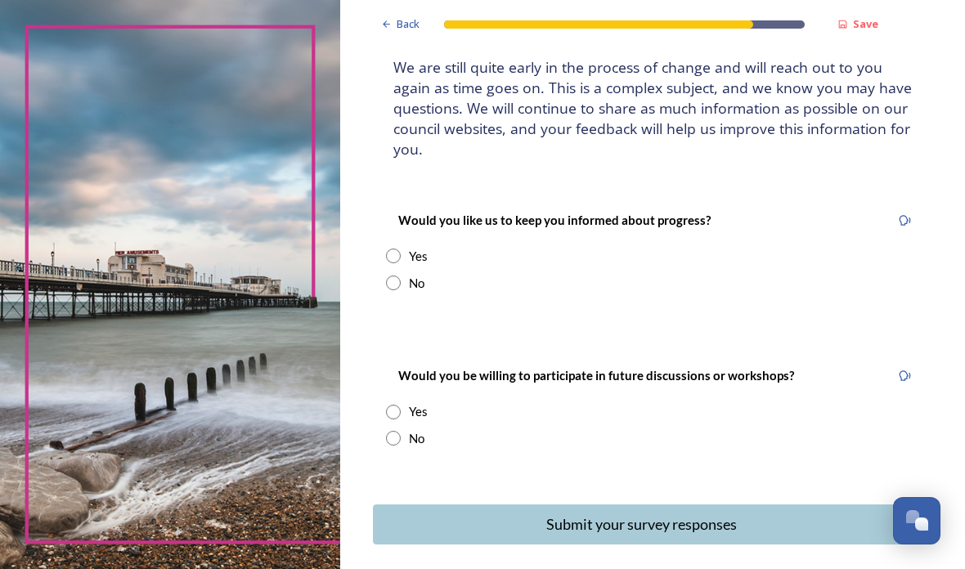
scroll to position [102, 0]
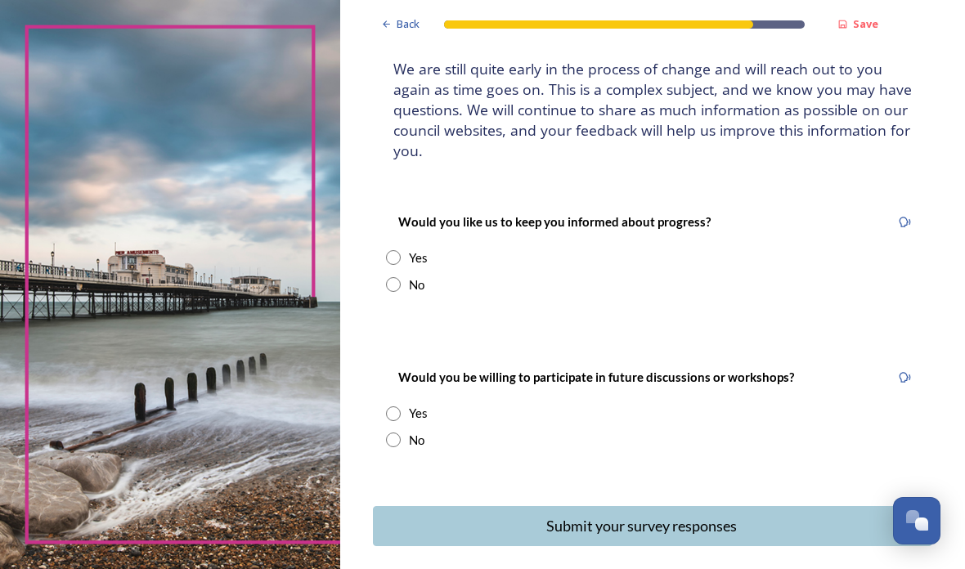
click at [401, 277] on input "radio" at bounding box center [393, 284] width 15 height 15
radio input "true"
click at [401, 432] on input "radio" at bounding box center [393, 439] width 15 height 15
radio input "true"
click at [851, 515] on div "Submit your survey responses" at bounding box center [641, 526] width 519 height 22
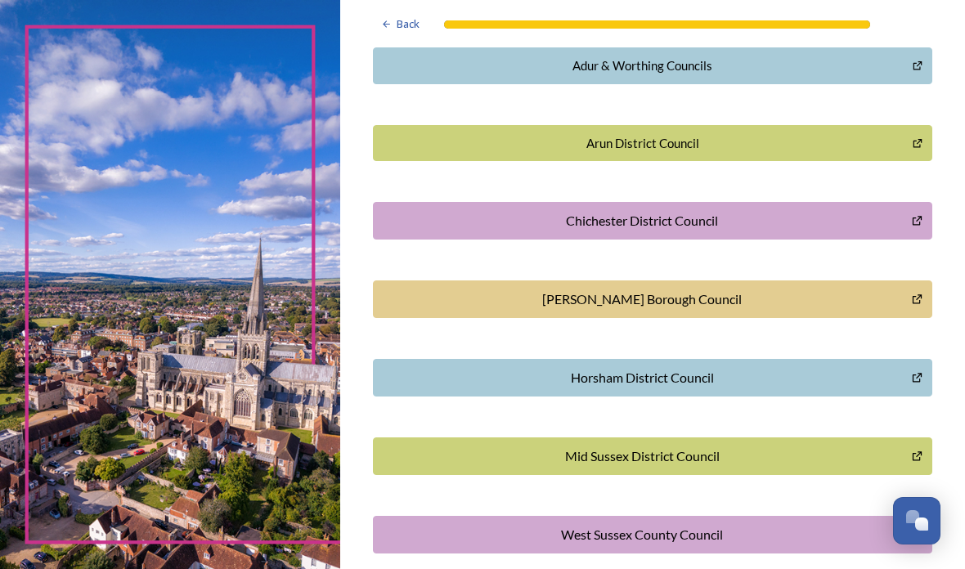
scroll to position [404, 0]
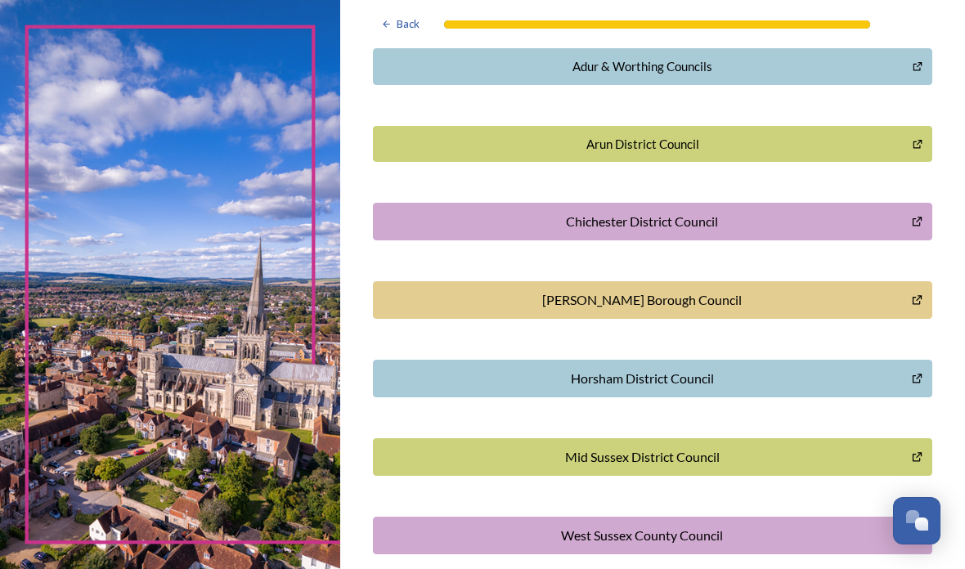
click at [853, 369] on div "Horsham District Council" at bounding box center [642, 379] width 521 height 20
click at [798, 135] on div "Arun District Council" at bounding box center [643, 144] width 522 height 19
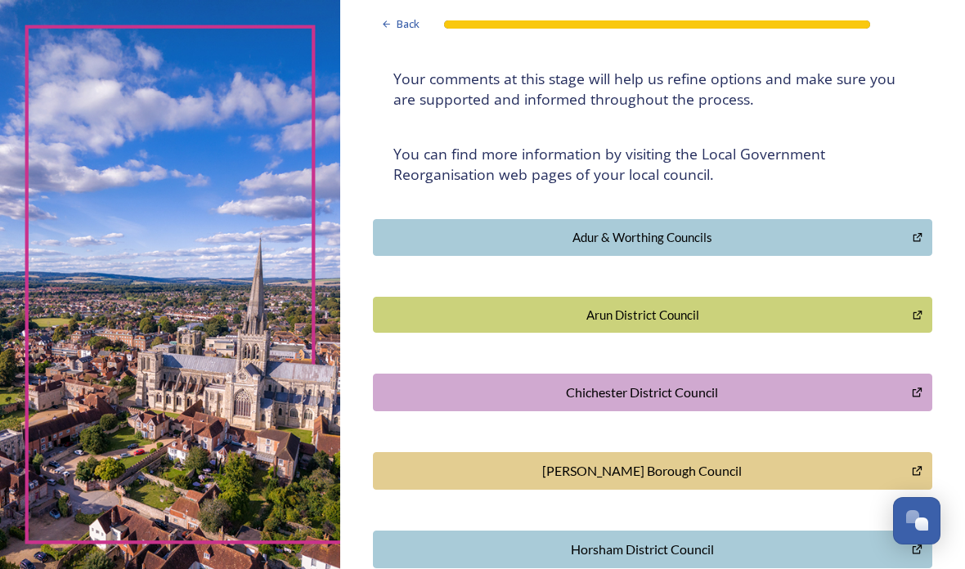
scroll to position [229, 0]
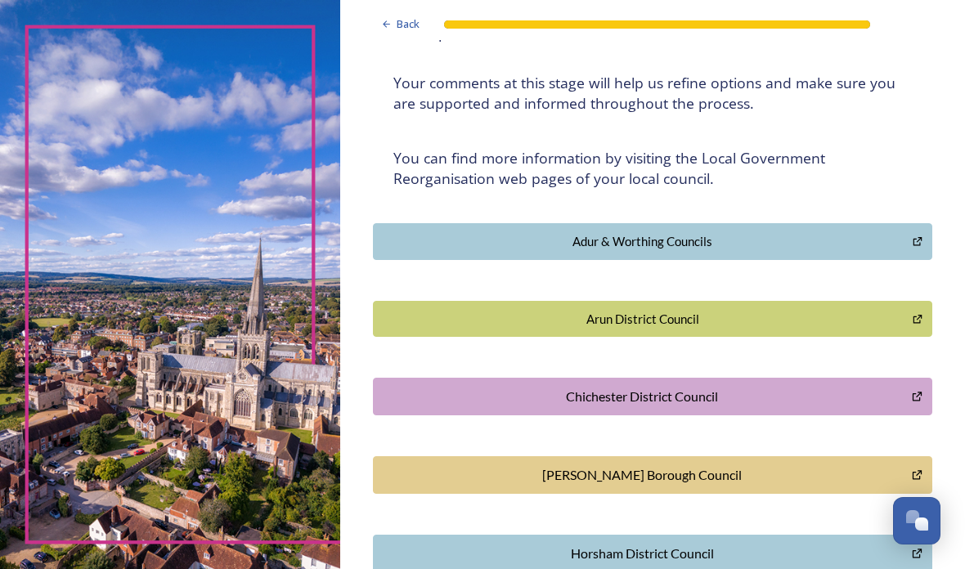
click at [782, 232] on div "Adur & Worthing Councils" at bounding box center [643, 241] width 522 height 19
